Goal: Transaction & Acquisition: Download file/media

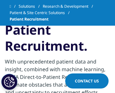
scroll to position [520, 0]
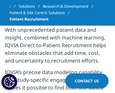
click at [32, 56] on p "With unprecedented patient data and insight, combined with machine learning, IQ…" at bounding box center [57, 47] width 105 height 42
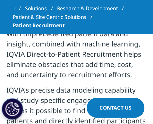
scroll to position [534, 0]
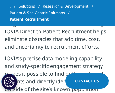
click at [47, 41] on p "With unprecedented patient data and insight, combined with machine learning, IQ…" at bounding box center [57, 33] width 105 height 42
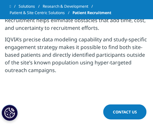
click at [91, 54] on p "IQVIA’s precise data modeling capability and study-specific engagement strategy…" at bounding box center [77, 57] width 144 height 42
click at [96, 61] on p "IQVIA’s precise data modeling capability and study-specific engagement strategy…" at bounding box center [77, 57] width 144 height 42
click at [92, 69] on p "IQVIA’s precise data modeling capability and study-specific engagement strategy…" at bounding box center [77, 57] width 144 height 42
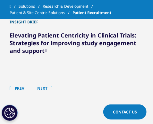
scroll to position [1691, 0]
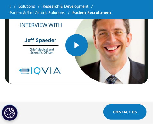
scroll to position [1061, 0]
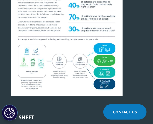
scroll to position [101, 0]
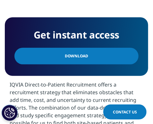
drag, startPoint x: 154, startPoint y: 10, endPoint x: 124, endPoint y: 27, distance: 34.4
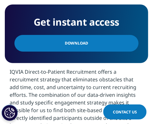
click at [102, 42] on link "Download" at bounding box center [76, 43] width 124 height 17
